Goal: Find specific page/section: Find specific page/section

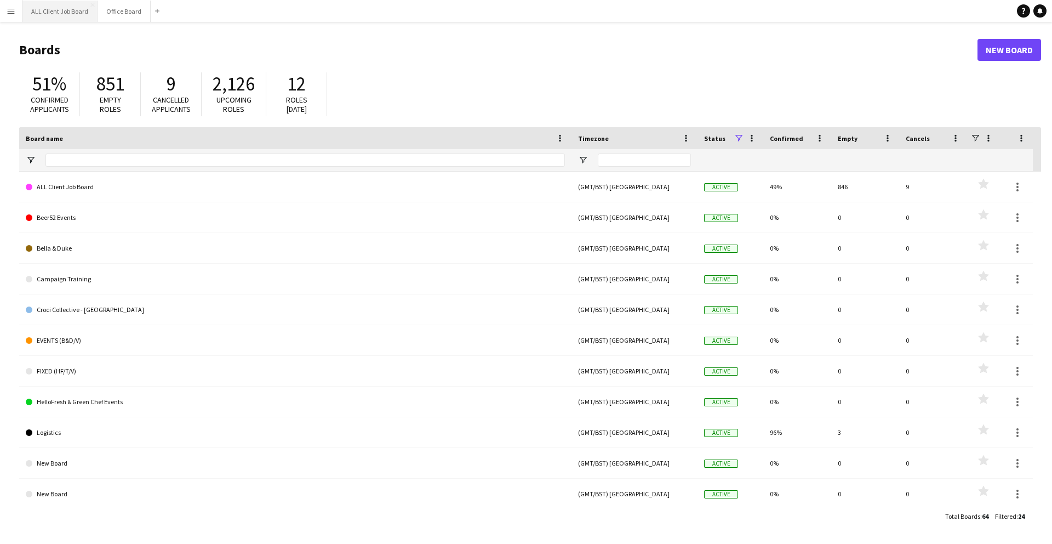
click at [66, 12] on button "ALL Client Job Board Close" at bounding box center [59, 11] width 75 height 21
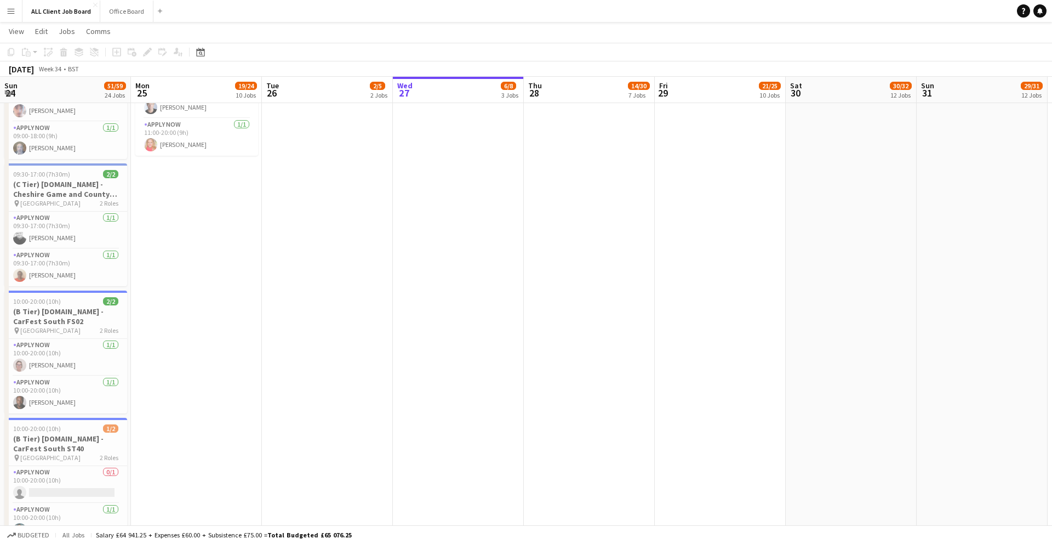
scroll to position [0, 262]
